Goal: Information Seeking & Learning: Learn about a topic

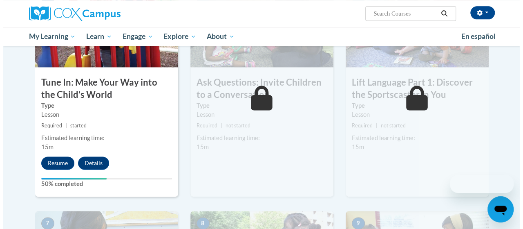
scroll to position [442, 0]
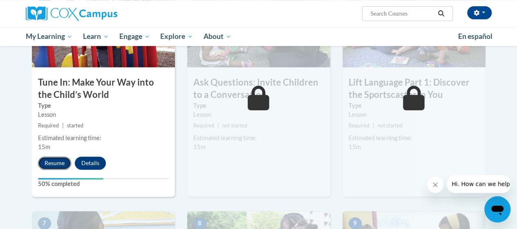
click at [58, 160] on button "Resume" at bounding box center [54, 162] width 33 height 13
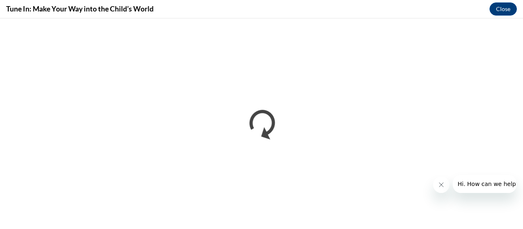
scroll to position [0, 0]
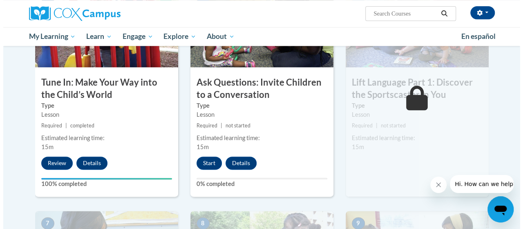
scroll to position [443, 0]
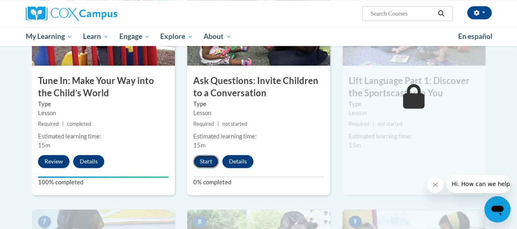
click at [208, 159] on button "Start" at bounding box center [205, 161] width 25 height 13
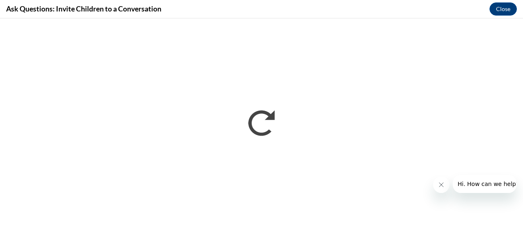
scroll to position [0, 0]
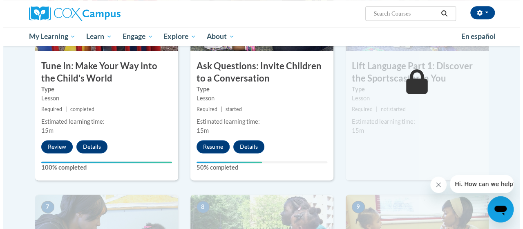
scroll to position [474, 0]
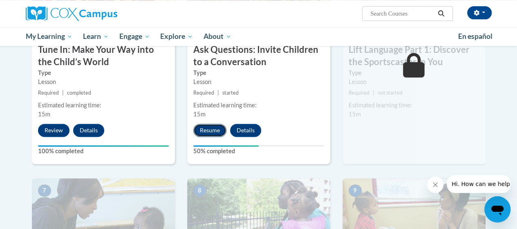
click at [200, 132] on button "Resume" at bounding box center [209, 129] width 33 height 13
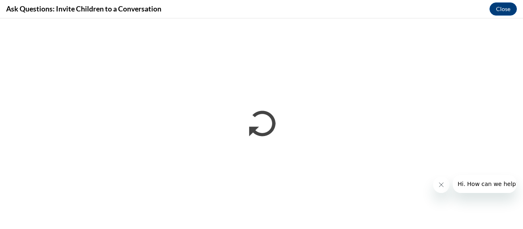
scroll to position [0, 0]
